Goal: Find specific page/section: Find specific page/section

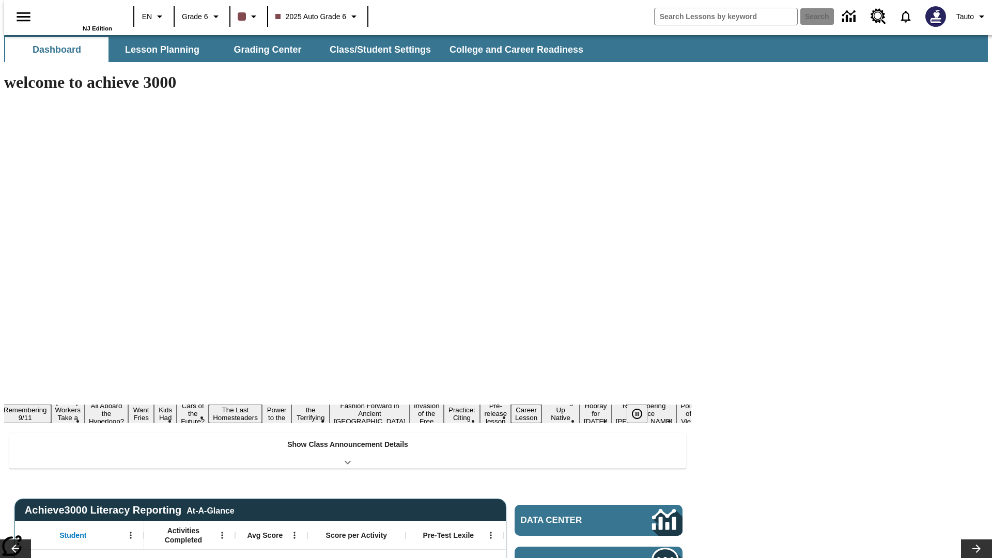
type input "-1"
click at [158, 50] on button "Lesson Planning" at bounding box center [162, 49] width 103 height 25
